Goal: Ask a question

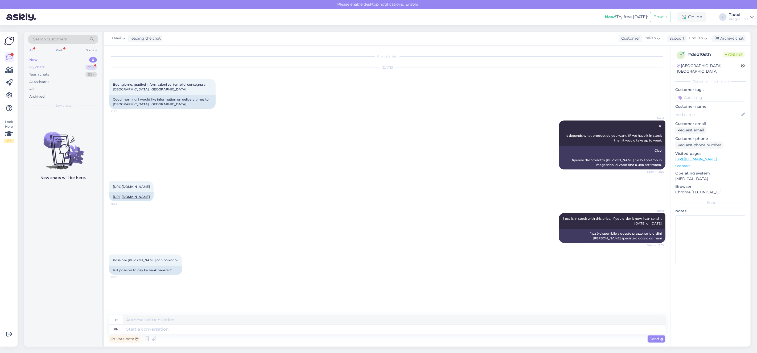
drag, startPoint x: 73, startPoint y: 65, endPoint x: 82, endPoint y: 69, distance: 9.9
click at [73, 65] on div "My chats 99+" at bounding box center [63, 67] width 70 height 7
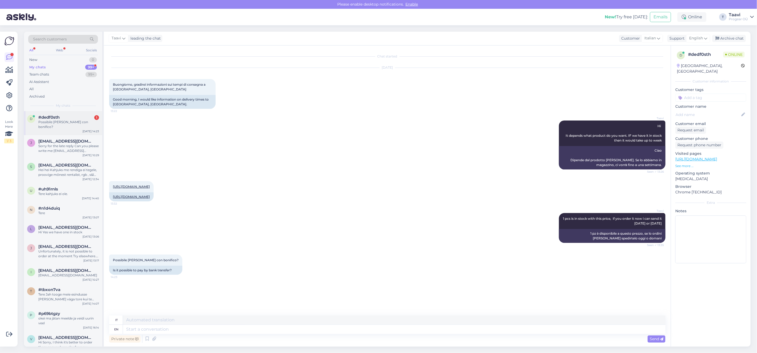
click at [56, 122] on div "Possibile [PERSON_NAME] con bonifico?" at bounding box center [68, 125] width 61 height 10
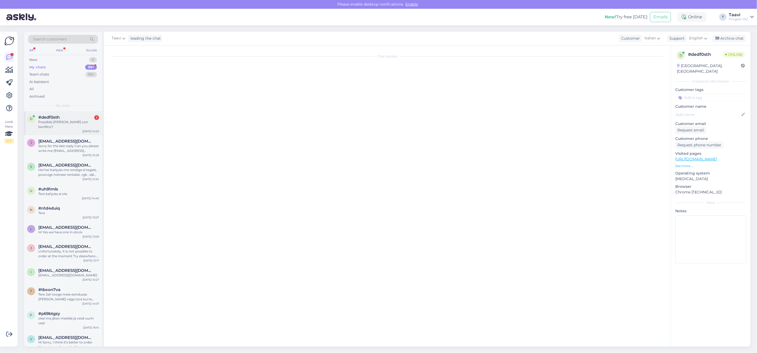
click at [77, 122] on div "Possibile [PERSON_NAME] con bonifico?" at bounding box center [68, 125] width 61 height 10
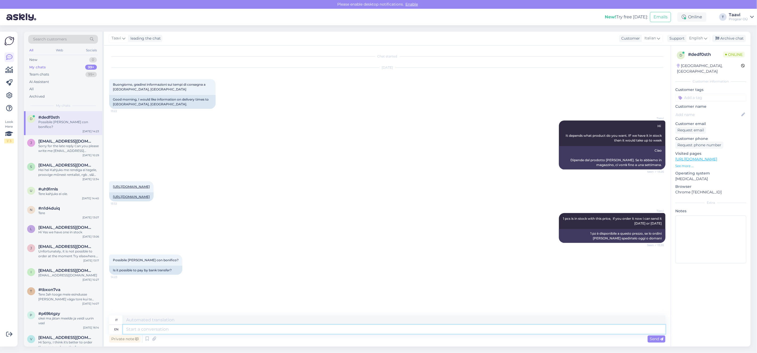
click at [162, 331] on textarea at bounding box center [394, 329] width 543 height 9
type textarea "yes"
type textarea "SÌ"
type textarea "yes it"
type textarea "sì, lo è"
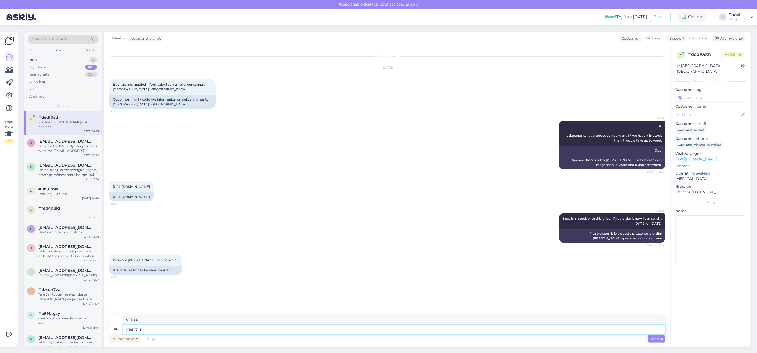
type textarea "yes it is"
type textarea "sì"
type textarea "yes it is."
type textarea "sì."
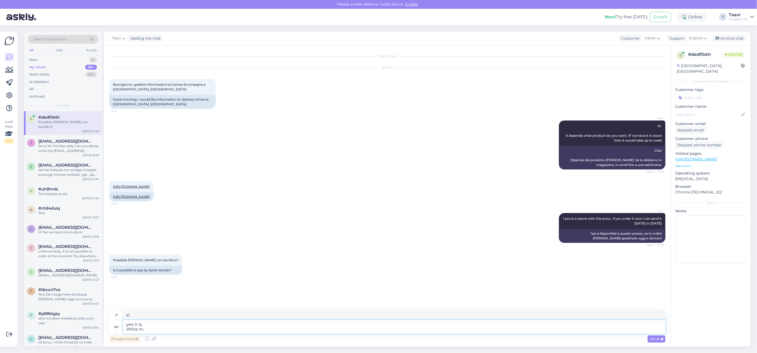
type textarea "yes it is. Write mi"
type textarea "sì, lo è. Scrivi"
type textarea "yes it is. Write me"
type textarea "sì, lo è. Scrivimi"
type textarea "yes it is. Write me progear"
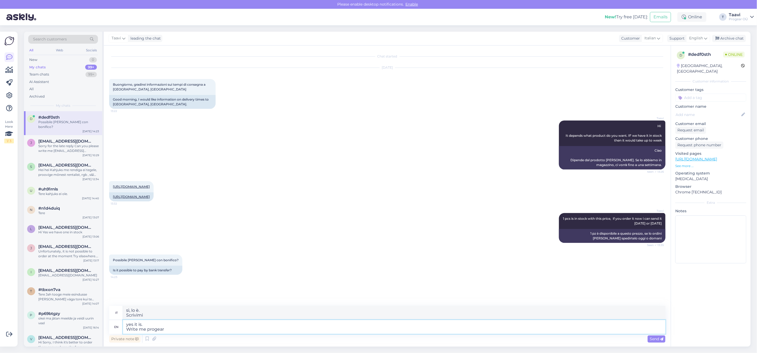
type textarea "sì, lo è. Scrivimi progear"
type textarea "yes it is. Write me progear@p"
type textarea "sì, lo è. Scrivimi progear@"
type textarea "yes it is. Write me [EMAIL_ADDRESS][DOMAIN_NAME]"
type textarea "sì, lo è. Scrivimi [EMAIL_ADDRESS][DOMAIN_NAME]"
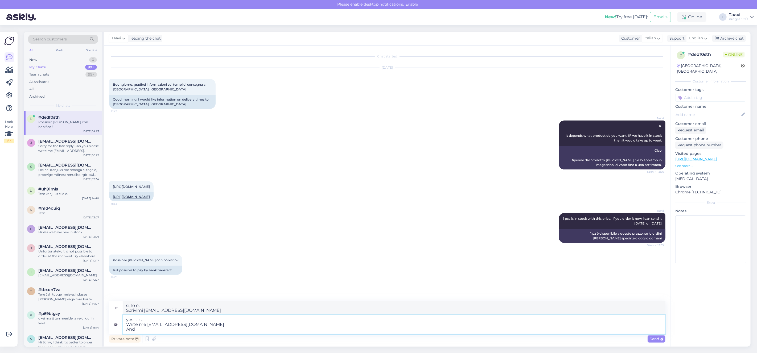
type textarea "yes it is. Write me [EMAIL_ADDRESS][DOMAIN_NAME] And"
type textarea "sì, lo è. Scrivimi a [EMAIL_ADDRESS][DOMAIN_NAME] E"
type textarea "yes it is. Write me [EMAIL_ADDRESS][DOMAIN_NAME] And p"
type textarea "sì, lo è. Scrivimi a [EMAIL_ADDRESS][DOMAIN_NAME] E p"
type textarea "yes it is. Write me [EMAIL_ADDRESS][DOMAIN_NAME] And b"
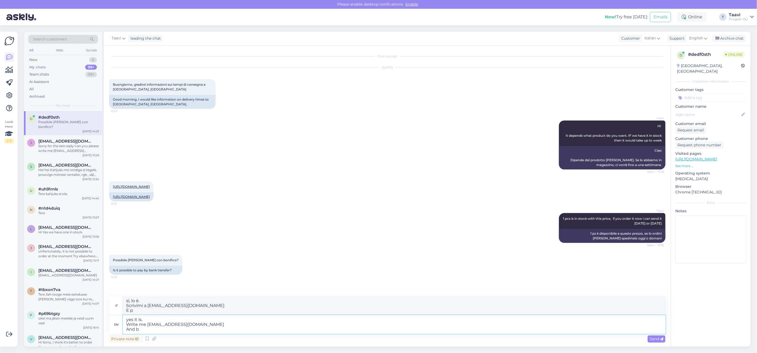
type textarea "sì, lo è. Scrivimi a [EMAIL_ADDRESS][DOMAIN_NAME] E"
type textarea "yes it is. Write me [EMAIL_ADDRESS][DOMAIN_NAME] And put"
type textarea "sì, lo è. Scrivimi [EMAIL_ADDRESS][DOMAIN_NAME] E metti"
type textarea "yes it is. Write me [EMAIL_ADDRESS][DOMAIN_NAME] And put you"
type textarea "sì, lo è. Scrivimi [EMAIL_ADDRESS][DOMAIN_NAME] E mettiti"
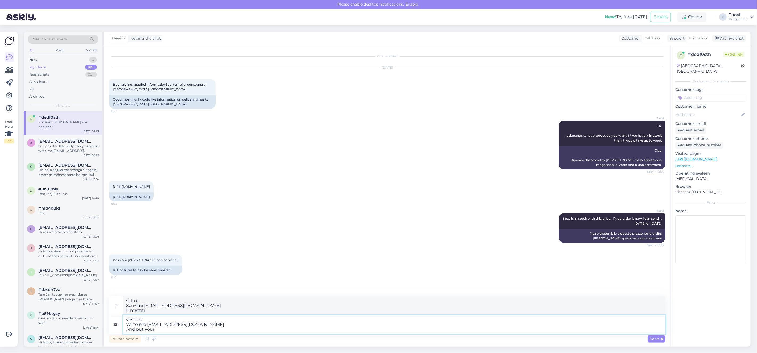
type textarea "yes it is. Write me [EMAIL_ADDRESS][DOMAIN_NAME] And put your"
type textarea "sì, lo è. Scrivimi [EMAIL_ADDRESS][DOMAIN_NAME] E metti il tuo"
type textarea "yes it is. Write me [EMAIL_ADDRESS][DOMAIN_NAME] And put your info th"
type textarea "Sì, lo è. Scrivimi [EMAIL_ADDRESS][DOMAIN_NAME] E inserisci le tue informazioni"
type textarea "yes it is. Write me [EMAIL_ADDRESS][DOMAIN_NAME] And put your info there s"
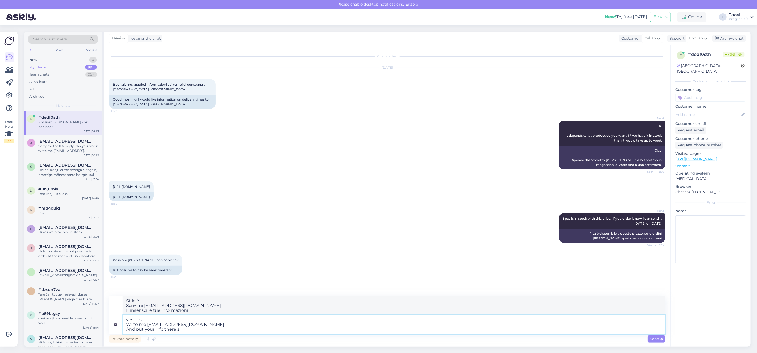
type textarea "Sì, lo è. Scrivimi [EMAIL_ADDRESS][DOMAIN_NAME] E inserisci lì le tue informazi…"
type textarea "yes it is. Write me [EMAIL_ADDRESS][DOMAIN_NAME] And put your info there so"
type textarea "sì, lo è. Scrivimi [EMAIL_ADDRESS][DOMAIN_NAME] E inserisci lì le tue informazi…"
type textarea "yes it is. Write me [EMAIL_ADDRESS][DOMAIN_NAME] And put your info there so i"
type textarea "Sì, lo è. Scrivimi [EMAIL_ADDRESS][DOMAIN_NAME] E inserisci le tue informazioni…"
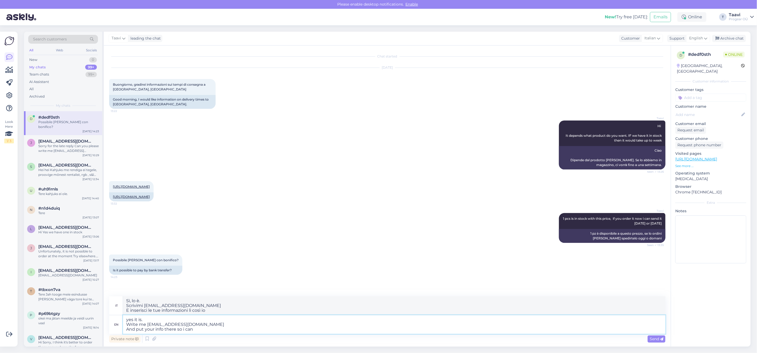
type textarea "yes it is. Write me [EMAIL_ADDRESS][DOMAIN_NAME] And put your info there so i c…"
type textarea "Sì, lo è. Scrivimi [EMAIL_ADDRESS][DOMAIN_NAME] E inserisci le tue informazioni…"
type textarea "yes it is. Write me [EMAIL_ADDRESS][DOMAIN_NAME] And put your info there so i c…"
type textarea "sì, lo è. Scrivimi [EMAIL_ADDRESS][DOMAIN_NAME] E inserisci le tue informazioni…"
type textarea "yes it is. Write me [EMAIL_ADDRESS][DOMAIN_NAME] And put your info there so i c…"
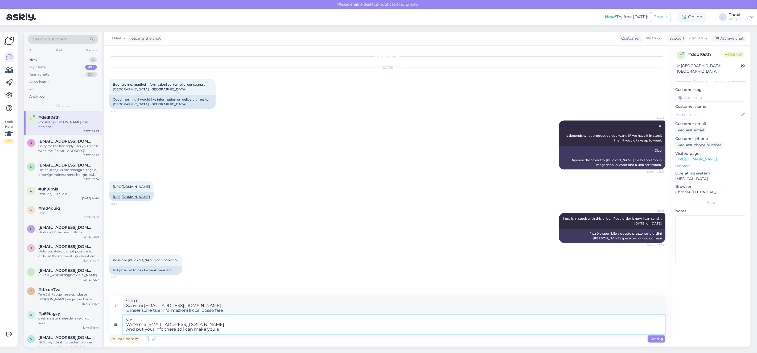
type textarea "Sì, lo è. Scrivimi [EMAIL_ADDRESS][DOMAIN_NAME] E inserisci le tue informazioni…"
type textarea "yes it is. Write me [EMAIL_ADDRESS][DOMAIN_NAME] And put your info there so i c…"
type textarea "sì, lo è. Scrivimi [EMAIL_ADDRESS][DOMAIN_NAME] E inserisci le tue informazioni…"
type textarea "yes it is. Write me [EMAIL_ADDRESS][DOMAIN_NAME] And put your info there so i c…"
type textarea "Sì, lo è. Scrivimi [EMAIL_ADDRESS][DOMAIN_NAME] E inserisci le tue informazioni…"
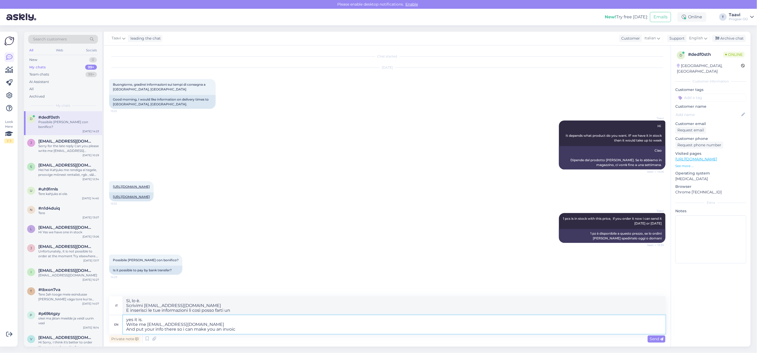
type textarea "yes it is. Write me [EMAIL_ADDRESS][DOMAIN_NAME] And put your info there so i c…"
type textarea "Sì, lo è. Scrivimi [EMAIL_ADDRESS][DOMAIN_NAME] E inserisci le tue informazioni…"
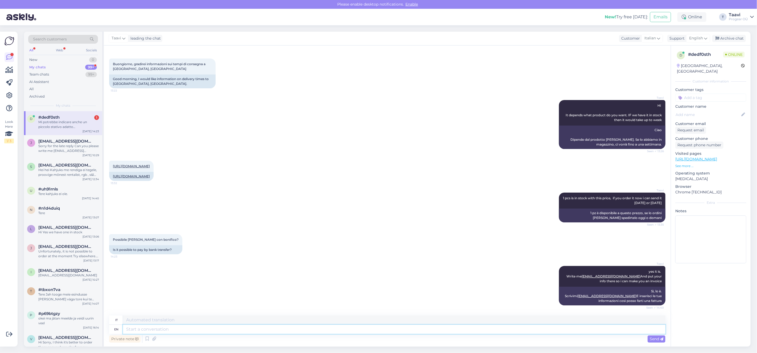
scroll to position [62, 0]
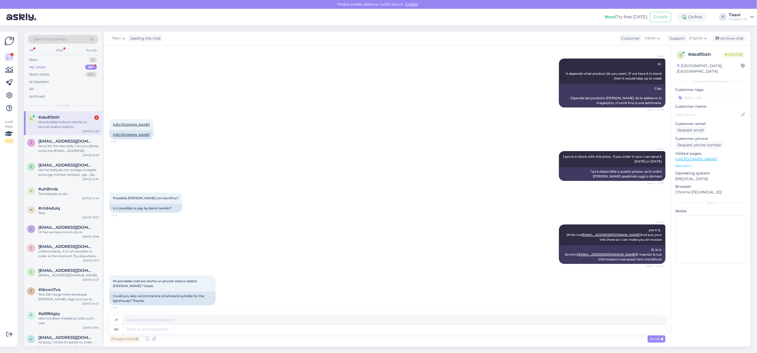
click at [64, 123] on div "Mi potrebbe indicare anche un piccolo stativo adatto [PERSON_NAME]? Grazie." at bounding box center [68, 125] width 61 height 10
click at [133, 329] on textarea at bounding box center [394, 329] width 543 height 9
type textarea "outside?"
type textarea "al di fuori?"
type textarea "outside?'"
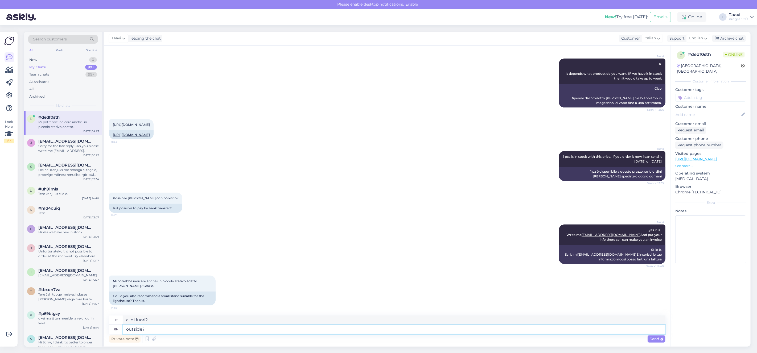
type textarea "al di fuori?'"
type textarea "outside?"
type textarea "al di fuori?"
drag, startPoint x: 140, startPoint y: 330, endPoint x: 106, endPoint y: 324, distance: 34.6
click at [106, 324] on div "Chat started [DATE] Buongiorno, gradirei informazioni sui tempi di consegna a […" at bounding box center [387, 196] width 567 height 301
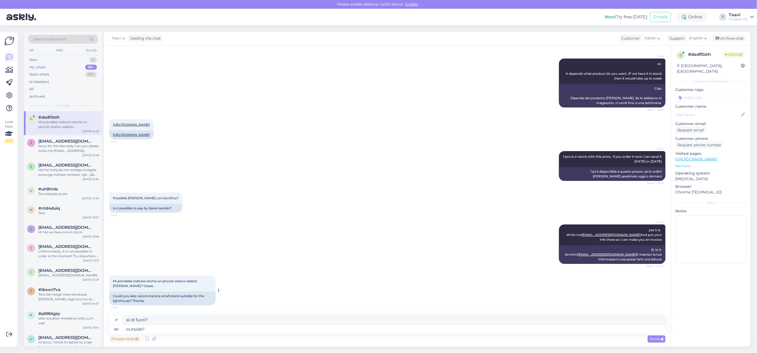
click at [123, 301] on div "Could you also recommend a small stand suitable for the lighthouse? Thanks." at bounding box center [162, 299] width 106 height 14
drag, startPoint x: 132, startPoint y: 300, endPoint x: 133, endPoint y: 307, distance: 7.3
click at [110, 302] on div "Could you also recommend a small stand suitable for the lighthouse? Thanks." at bounding box center [162, 299] width 106 height 14
copy div "lighthouse?"
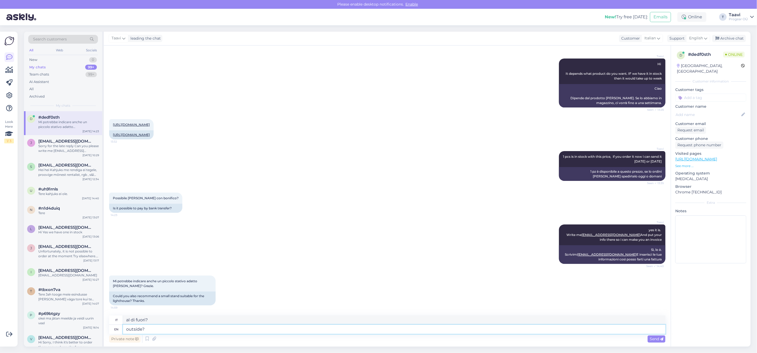
drag, startPoint x: 159, startPoint y: 329, endPoint x: 107, endPoint y: 325, distance: 51.8
click at [107, 325] on div "Chat started [DATE] Buongiorno, gradirei informazioni sui tempi di consegna a […" at bounding box center [387, 196] width 567 height 301
paste textarea "lighthous"
type textarea "lighthouse?"
type textarea "faro?"
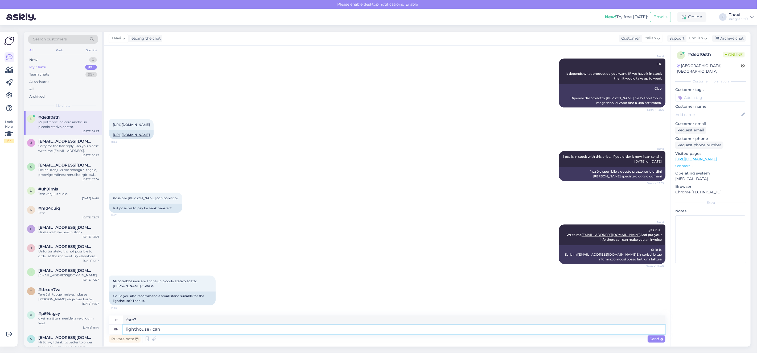
type textarea "lighthouse? can"
type textarea "faro? può"
type textarea "lighthouse? can you p"
type textarea "faro? puoi"
type textarea "lighthouse? can you ples"
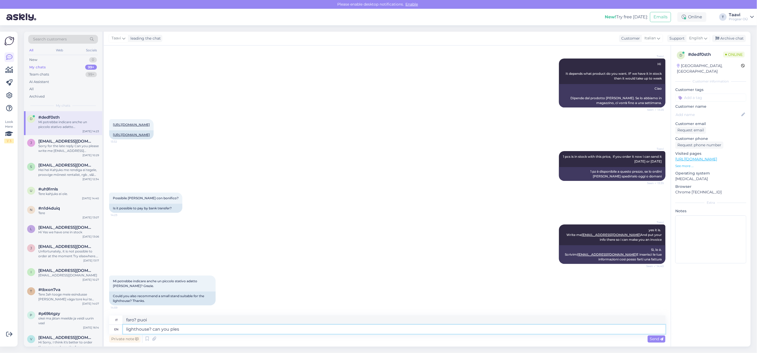
type textarea "faro? puoi per favore"
type textarea "lighthouse? can you please"
type textarea "faro? Puoi per favore"
type textarea "lighthouse? can you please explain"
type textarea "faro? [PERSON_NAME] spiegare per favore"
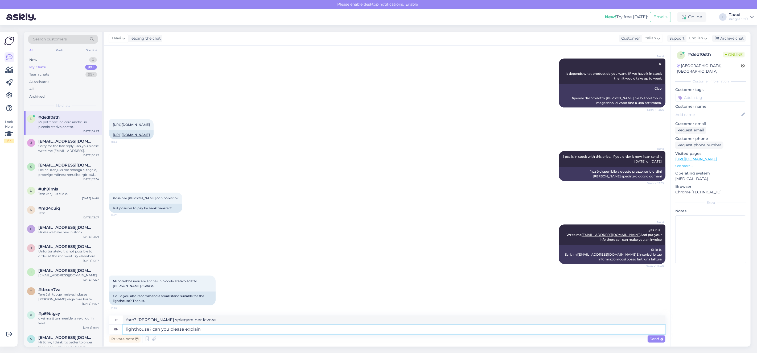
type textarea "lighthouse? can you please explain"
type textarea "faro? [PERSON_NAME] spiegare per favore"
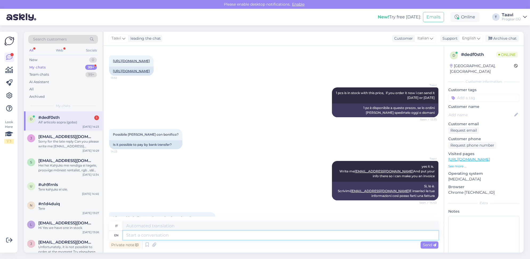
scroll to position [220, 0]
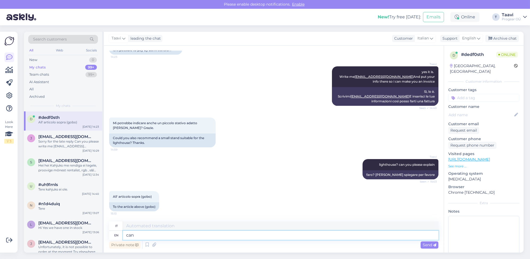
type textarea "can"
type textarea "Potere"
type textarea "can you"
type textarea "puoi"
type textarea "can you send"
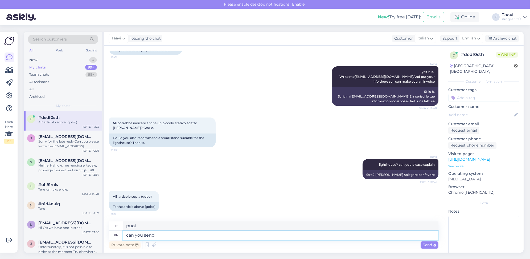
type textarea "puoi inviare"
type textarea "can you send e"
type textarea "puoi inviare e"
type textarea "can you send e a"
type textarea "puoi inviare ea"
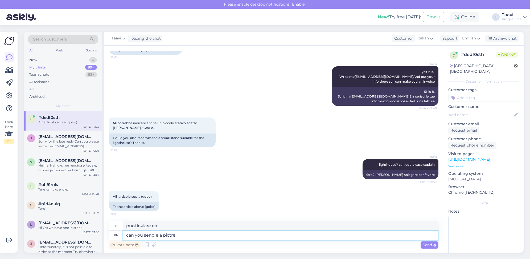
type textarea "can you send e a pictre"
type textarea "puoi inviare una foto?"
type textarea "can you send e a pictre,"
type textarea "puoi inviare una foto,"
type textarea "can you send e a pictre, im"
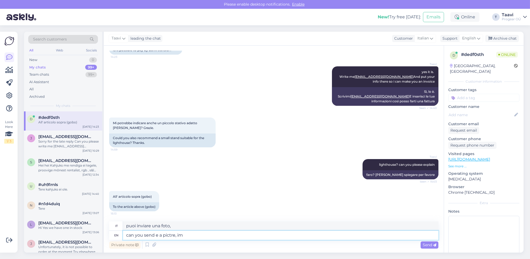
type textarea "puoi mandarmi una foto, io sono"
type textarea "can you send e a pictre, i'm little"
type textarea "puoi mandarmi una foto, sono piccola"
type textarea "can you send e a pictre, i'm little pit"
type textarea "puoi mandarmi una foto? Sono il piccolo Pit"
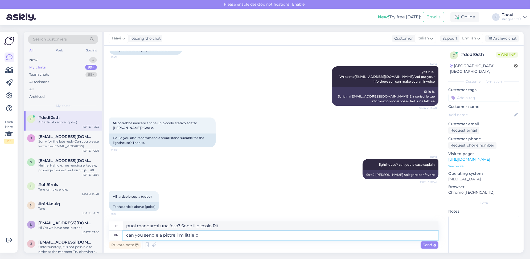
type textarea "can you send e a pictre, i'm little"
type textarea "puoi mandarmi una foto, sono piccola"
type textarea "can you send e a pictre, i'm little pit"
type textarea "puoi mandarmi una foto? Sono il piccolo Pit"
type textarea "can you send e a pictre, i'm little"
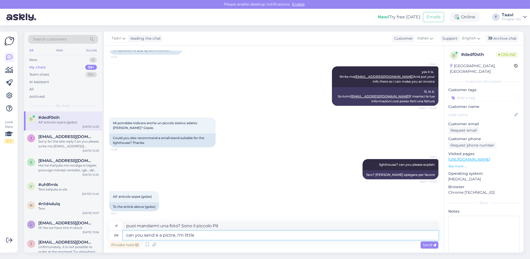
type textarea "puoi mandarmi una foto, sono piccola"
type textarea "can you send e a pictre, i'm littlepit"
type textarea "puoi mandarmi una foto? Sono Littlepit"
type textarea "can you send e a pictre, i'm little"
type textarea "puoi mandarmi una foto, sono Littlep"
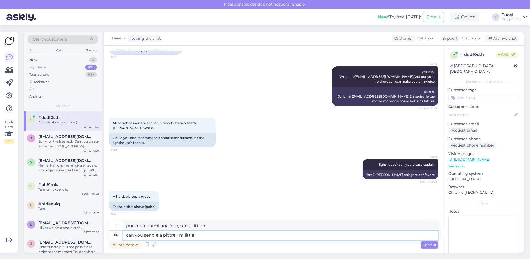
type textarea "can you send e a pictre, i'm little"
type textarea "puoi mandarmi una foto, sono piccola"
type textarea "can you send e a pictre, i'm little lost"
type textarea "puoi mandarmi una foto? Sono un po' perso."
type textarea "can you send e a pictre, i'm little lost :)"
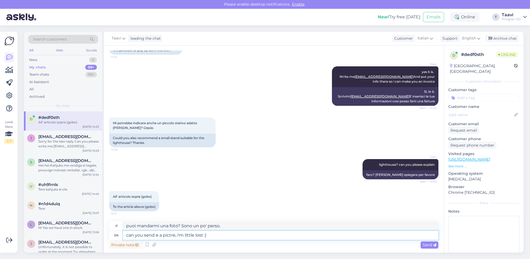
type textarea "puoi mandarmi una foto? Sono un po' perso :)"
type textarea "can you send e a pictre, i'm little lost :)"
click at [434, 241] on div "Private note Send" at bounding box center [273, 245] width 329 height 10
click at [430, 244] on span "Send" at bounding box center [430, 244] width 14 height 5
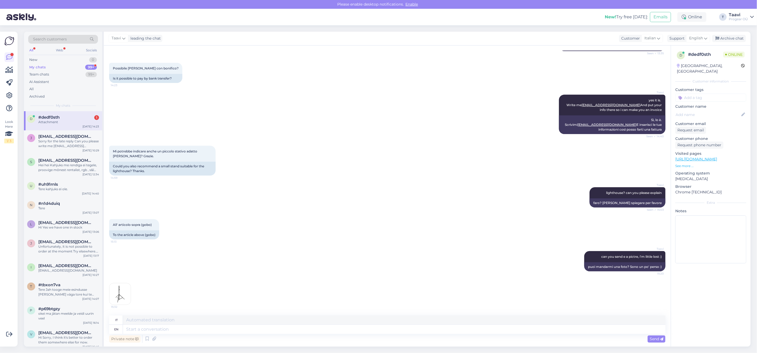
scroll to position [192, 0]
click at [123, 298] on img at bounding box center [119, 294] width 21 height 21
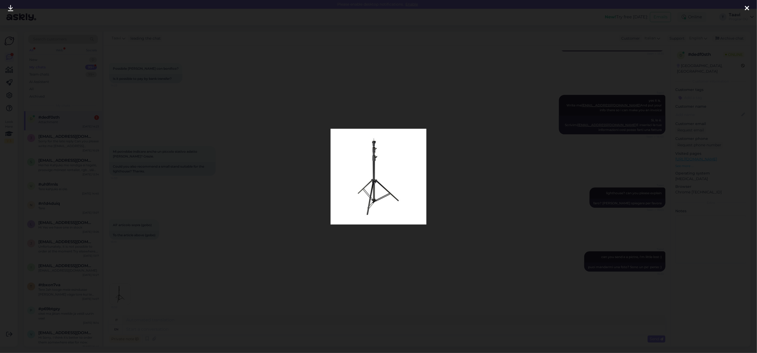
click at [374, 207] on img at bounding box center [379, 177] width 96 height 96
click at [369, 187] on img at bounding box center [379, 177] width 96 height 96
click at [380, 193] on img at bounding box center [379, 177] width 96 height 96
click at [749, 11] on icon at bounding box center [747, 8] width 4 height 7
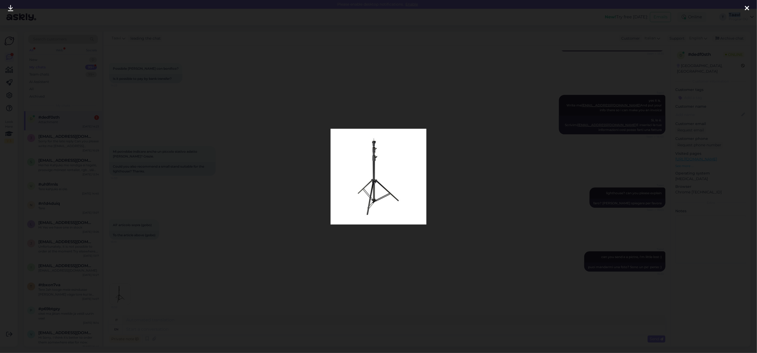
click at [749, 11] on div "New! Try free [DATE]: Emails Online T Taavi Progear OÜ" at bounding box center [378, 17] width 757 height 17
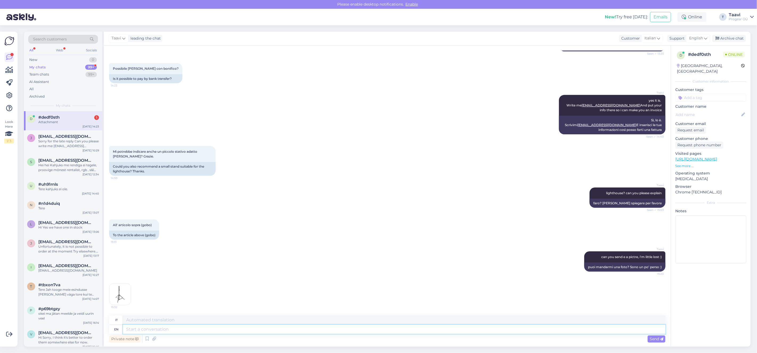
click at [148, 334] on div "it en Private note Send" at bounding box center [387, 330] width 556 height 28
type textarea "Sorry"
type textarea "Scusa"
type textarea "Sorry can y"
type textarea "Mi dispiace, posso"
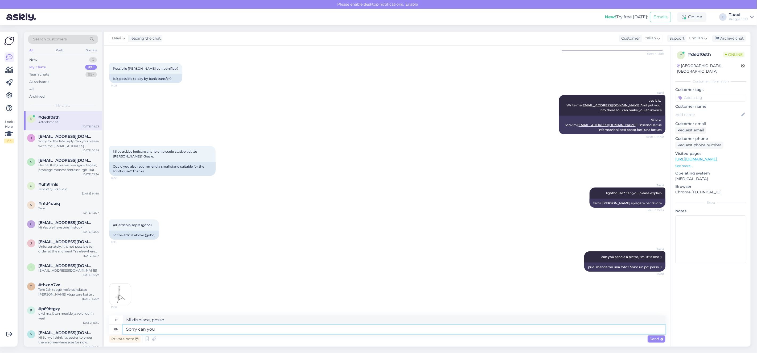
type textarea "Sorry can you"
type textarea "Scusa, puoi"
type textarea "Sorry can you give m"
type textarea "Scusa, puoi dare"
type textarea "Sorry can you give me"
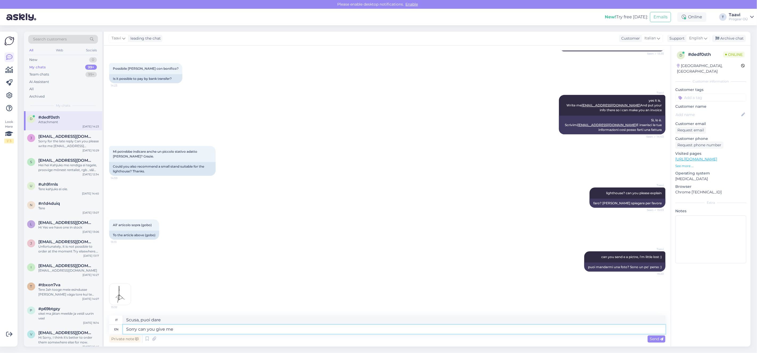
type textarea "Scusa, puoi darmi"
type textarea "Sorry can you give me the"
type textarea "Scusa, puoi darmi il"
type textarea "Sorry can you give me the product na"
type textarea "Scusa, puoi darmi il prodotto?"
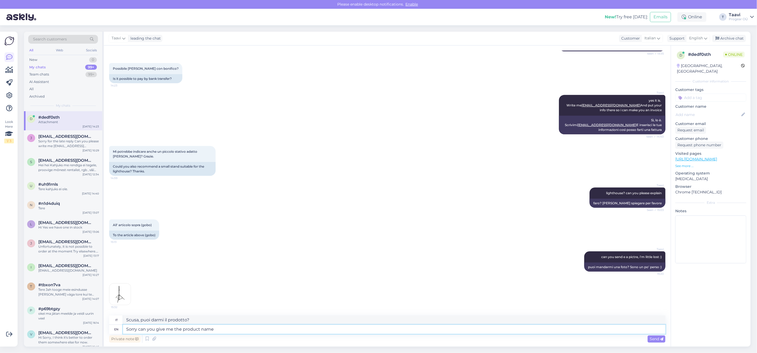
type textarea "Sorry can you give me the product name"
type textarea "Scusa, puoi darmi il nome del prodotto?"
type textarea "Sorry can you give me the product name or"
type textarea "Scusa, puoi darmi il nome del prodotto o"
type textarea "Sorry can you give me the product name or SKU"
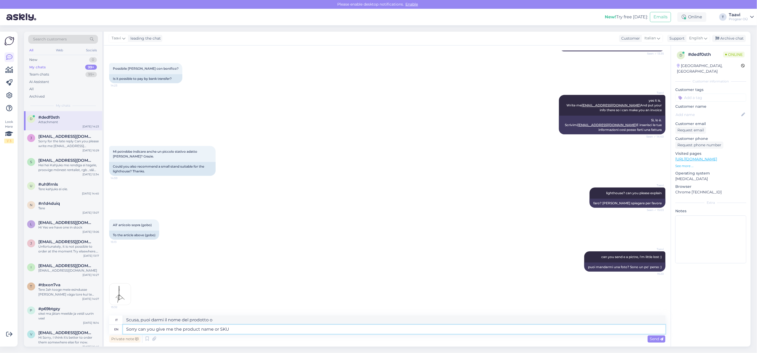
type textarea "Scusa, puoi darmi il nome del prodotto o lo SKU?"
type textarea "Sorry can you give me the product name or SKU ?"
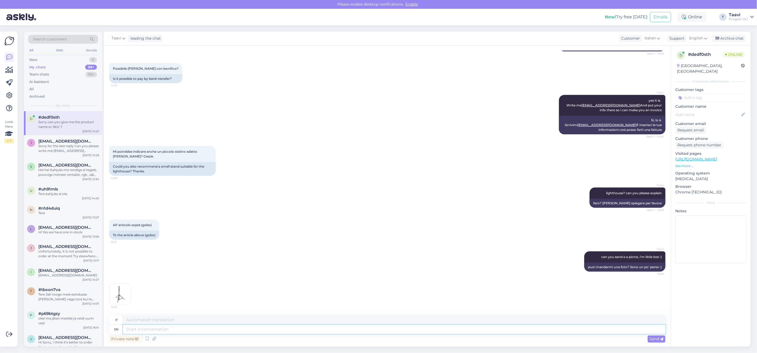
scroll to position [223, 0]
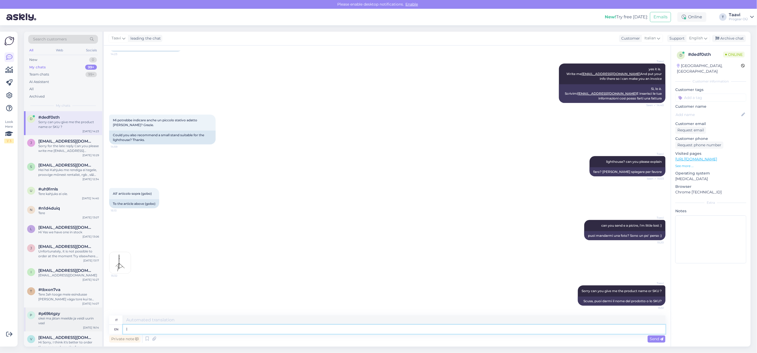
type textarea "I"
type textarea "IO"
type textarea "I think"
type textarea "Penso"
type textarea "I think ei"
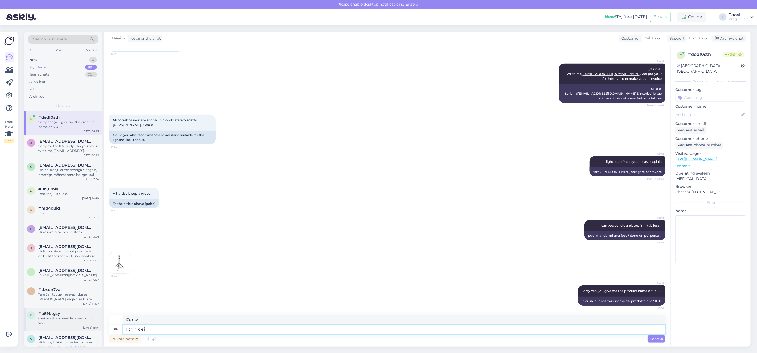
type textarea "[PERSON_NAME] io"
type textarea "I think ei found i"
type textarea "[PERSON_NAME] tu abbia [PERSON_NAME]"
type textarea "I think ei found it"
type textarea "[PERSON_NAME] l'abbia [PERSON_NAME]"
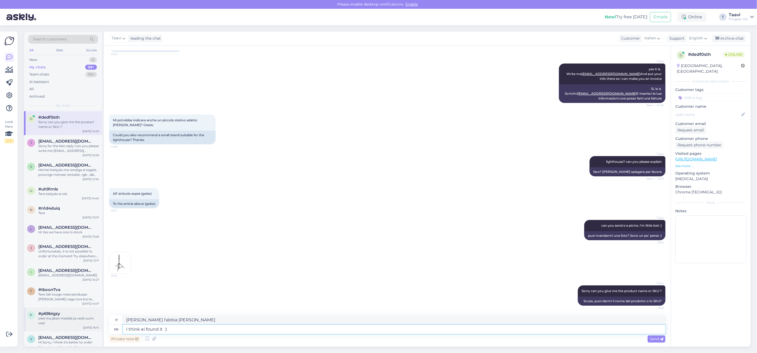
type textarea "I think ei found it :)"
type textarea "Penso di averlo [PERSON_NAME] :)"
type textarea "I think ei found it :) SP"
type textarea "Penso di averlo [PERSON_NAME] :) SP"
type textarea "I think ei found it :) SP5522"
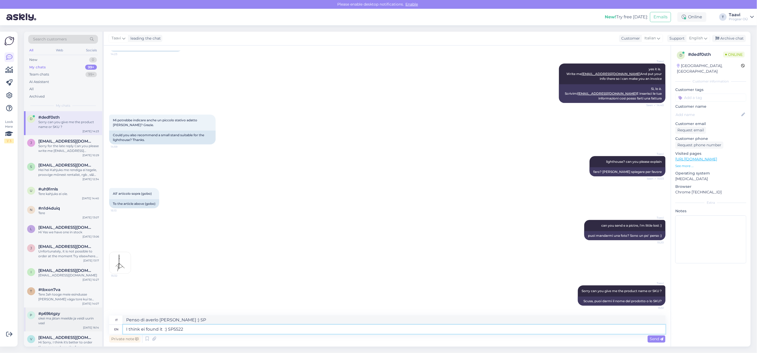
type textarea "Penso di averlo [PERSON_NAME] :) SP5522"
type textarea "I think ei found it :) SP5522 B"
type textarea "Penso di averlo [PERSON_NAME] :) SP5522 B"
type textarea "I think ei found it :) SP5522 B ?"
type textarea "Penso di averlo [PERSON_NAME] :) SP5522 B ?"
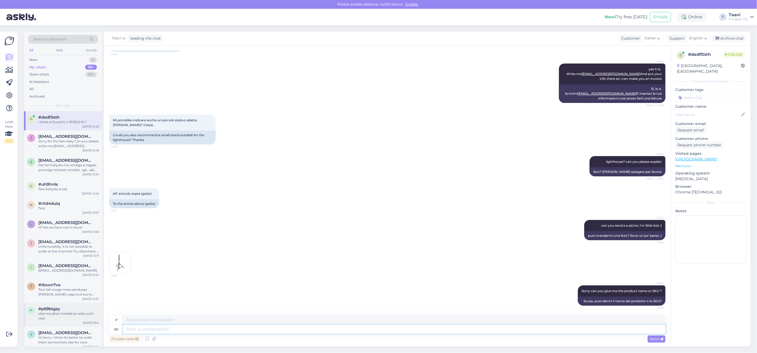
scroll to position [255, 0]
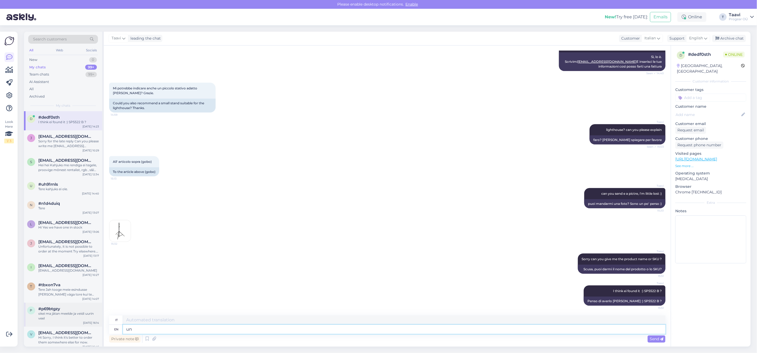
type textarea "unf"
type textarea "un"
type textarea "unfortunately"
type textarea "Purtroppo"
type textarea "unfortunately qwe"
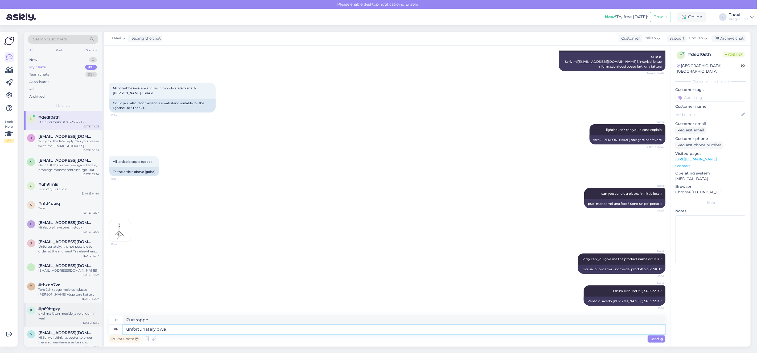
type textarea "purtroppo qwe"
type textarea "unfortunately qwe dont"
type textarea "sfortunatamente non lo facciamo"
type textarea "unfortunately qwe dont have i"
type textarea "sfortunatamente non abbiamo"
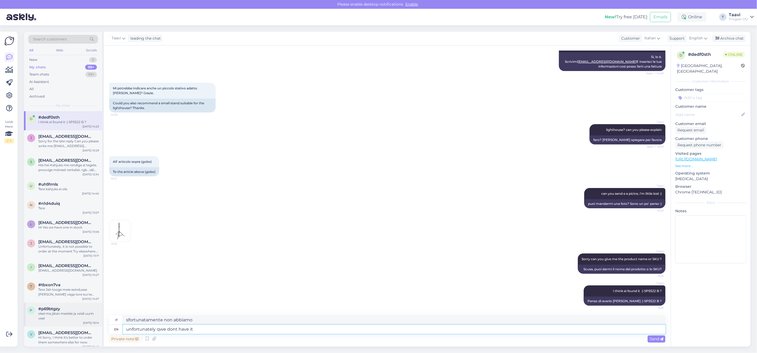
type textarea "unfortunately qwe dont have it i"
type textarea "sfortunatamente non ce l'abbiamo"
type textarea "unfortunately qwe dont have it in stock"
type textarea "purtroppo non lo abbiamo in magazzino"
type textarea "unfortunately qwe dont have it in stock now"
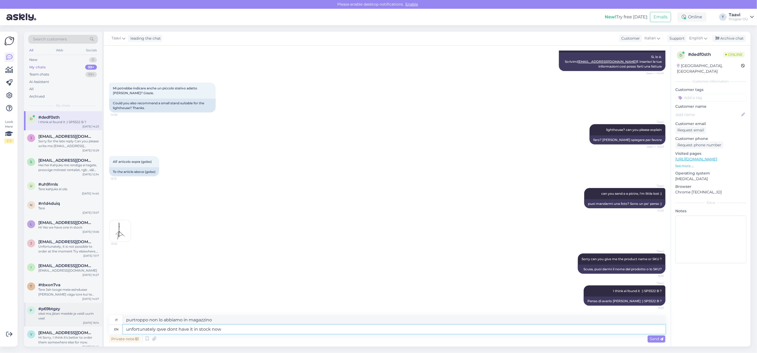
type textarea "purtroppo non lo abbiamo in magazzino ora"
type textarea "unfortunately qwe dont have it in stock now but"
type textarea "sfortunatamente non lo abbiamo in magazzino ora ma"
type textarea "unfortunately qwe dont have it in stock now but we"
type textarea "purtroppo non lo abbiamo in magazzino ora ma noi"
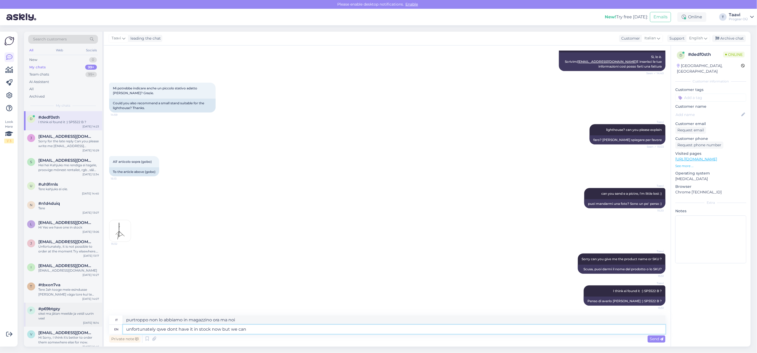
type textarea "unfortunately qwe dont have it in stock now but we can"
type textarea "purtroppo non lo abbiamo in magazzino ora ma possiamo"
type textarea "unfortunately qwe dont have it in stock now but we can order it"
type textarea "purtroppo non lo abbiamo in magazzino ora ma possiamo ordinarlo"
type textarea "unfortunately qwe dont have it in stock now but we can order it,"
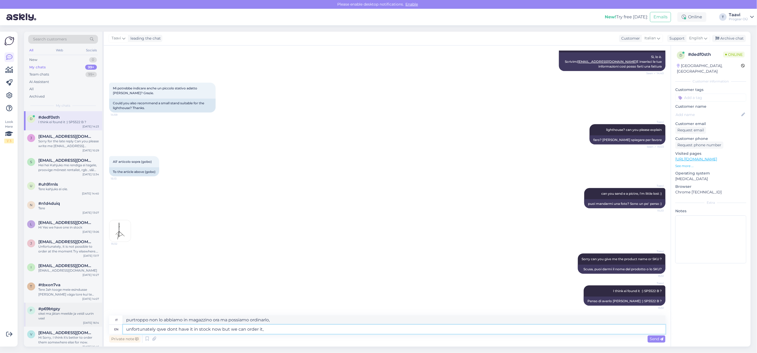
type textarea "purtroppo non lo abbiamo in magazzino ora ma possiamo ordinarlo"
type textarea "unfortunately qwe dont have it in stock now but we can order it, it"
type textarea "purtroppo non lo abbiamo in magazzino ora ma possiamo ordinarlo,"
type textarea "unfortunately qwe dont have it in stock now but we can order it, it will t"
type textarea "purtroppo non lo abbiamo in magazzino ora ma possiamo ordinarlo, [PERSON_NAME]"
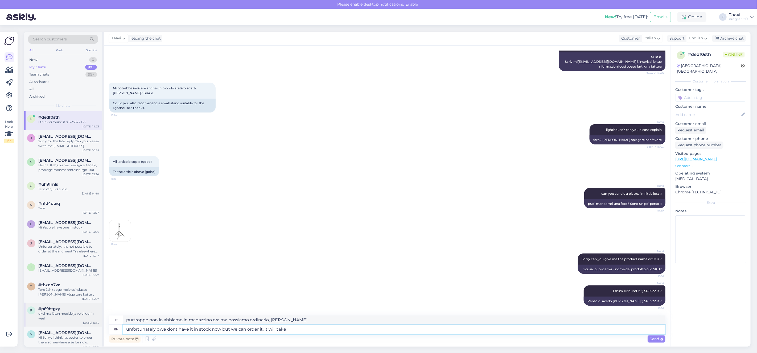
type textarea "unfortunately qwe dont have it in stock now but we can order it, it will take"
type textarea "purtroppo non lo abbiamo in magazzino ora ma possiamo ordinarlo, ci vorrà"
type textarea "unfortunately qwe dont have it in stock now but we can order it, it will take u…"
type textarea "purtroppo non lo abbiamo in magazzino ora ma possiamo ordinarlo, ci vorranno fi…"
type textarea "unfortunately qwe dont have it in stock now but we can order it, it will take u…"
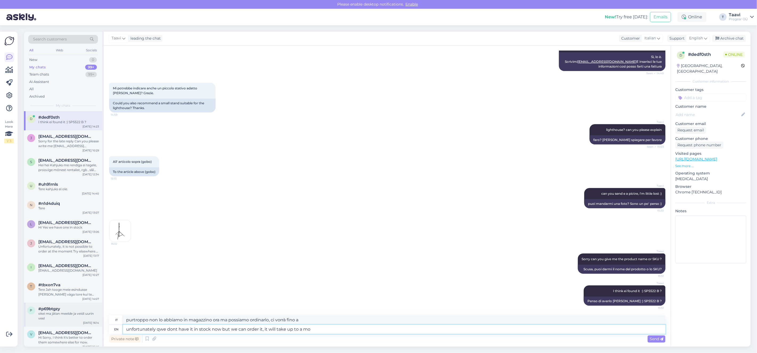
type textarea "purtroppo non lo abbiamo in magazzino ora ma possiamo ordinarlo, ci vorrà fino …"
type textarea "unfortunately qwe dont have it in stock now but we can order it, it will take u…"
type textarea "purtroppo non lo abbiamo in magazzino ora ma possiamo ordinarlo, ci vorrà fino …"
type textarea "unfortunately qwe dont have it in stock now but we can order it, it will take u…"
type textarea "purtroppo non lo abbiamo in magazzino ora ma possiamo ordinarlo, ci vorrà fino …"
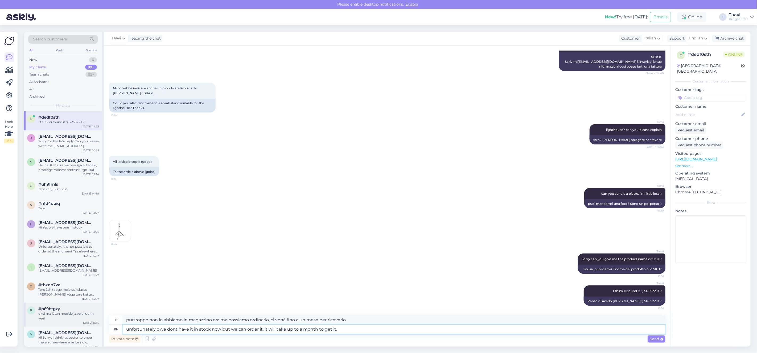
type textarea "unfortunately qwe dont have it in stock now but we can order it, it will take u…"
type textarea "Purtroppo al momento non lo abbiamo in magazzino, ma possiamo ordinarlo. Ci vor…"
type textarea "unfortunately qwe dont have it in stock now but we can order it, it will take u…"
type textarea "purtroppo non lo abbiamo in magazzino ora ma possiamo ordinarlo, ci vorrà fino …"
type textarea "unfortunately qwe dont have it in stock now but we can order it, it will take u…"
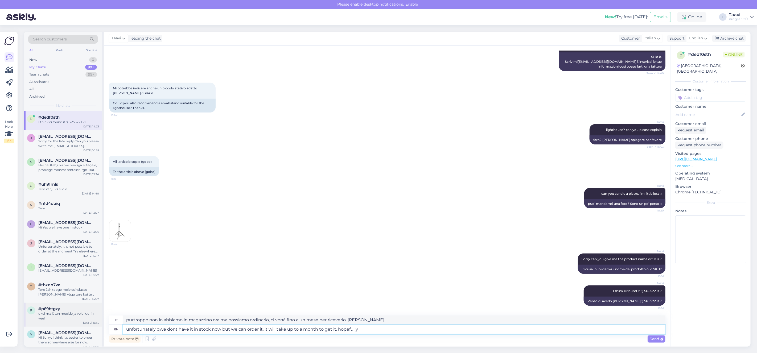
type textarea "purtroppo non lo abbiamo in magazzino ora ma possiamo ordinarlo, ci vorrà fino …"
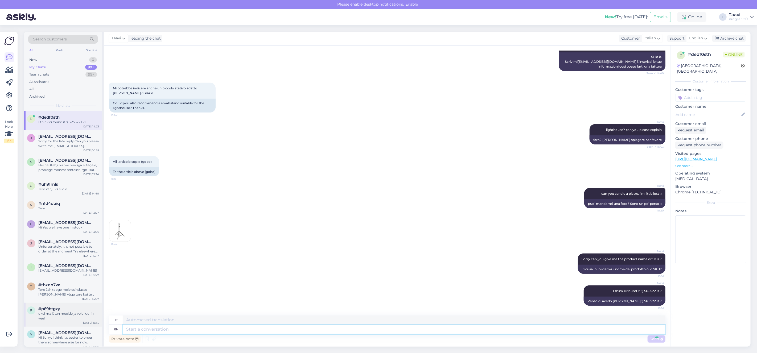
scroll to position [302, 0]
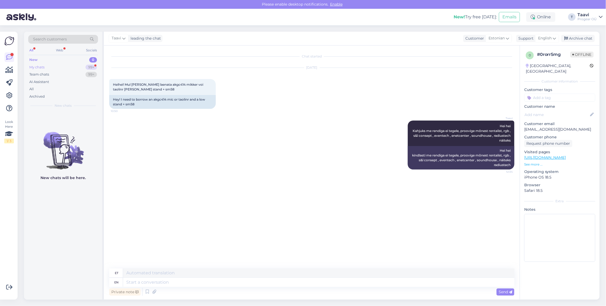
click at [49, 70] on div "My chats 99+" at bounding box center [63, 67] width 70 height 7
